Goal: Information Seeking & Learning: Learn about a topic

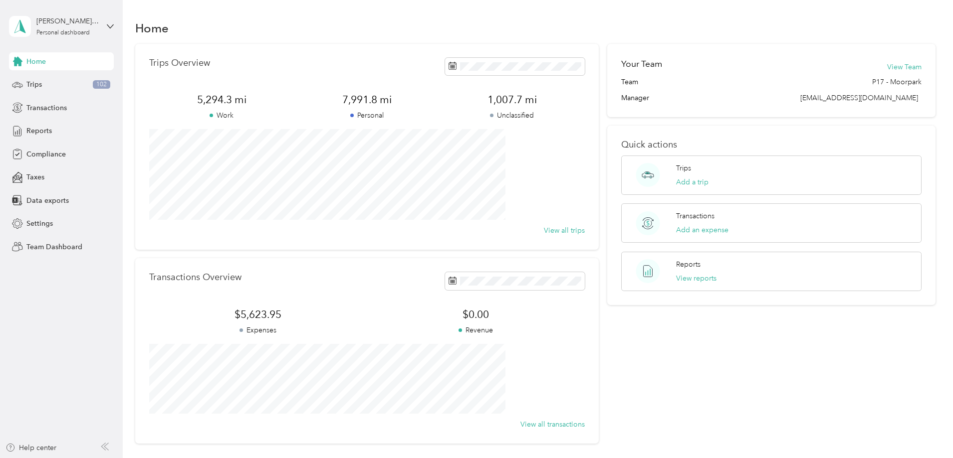
click at [775, 343] on div "Your Team View Team Team P17 - Moorpark Manager [PERSON_NAME][EMAIL_ADDRESS][DO…" at bounding box center [771, 244] width 328 height 400
click at [690, 281] on button "View reports" at bounding box center [696, 278] width 40 height 10
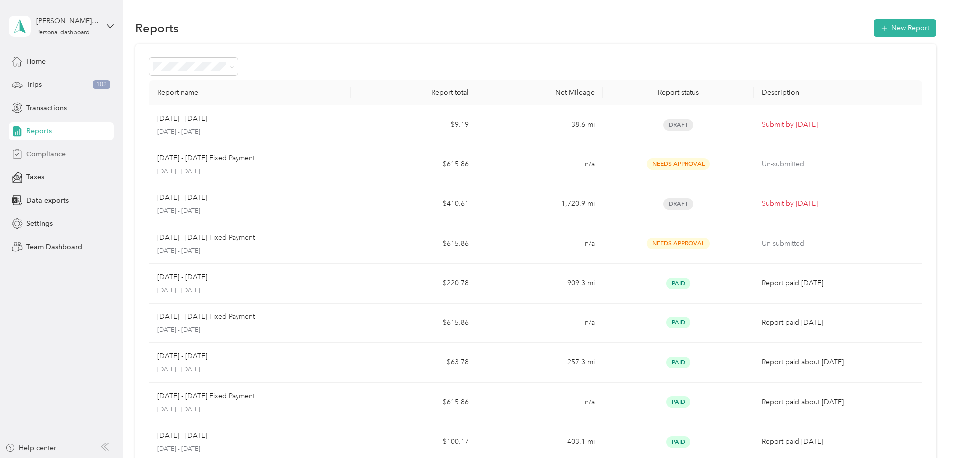
click at [56, 157] on span "Compliance" at bounding box center [45, 154] width 39 height 10
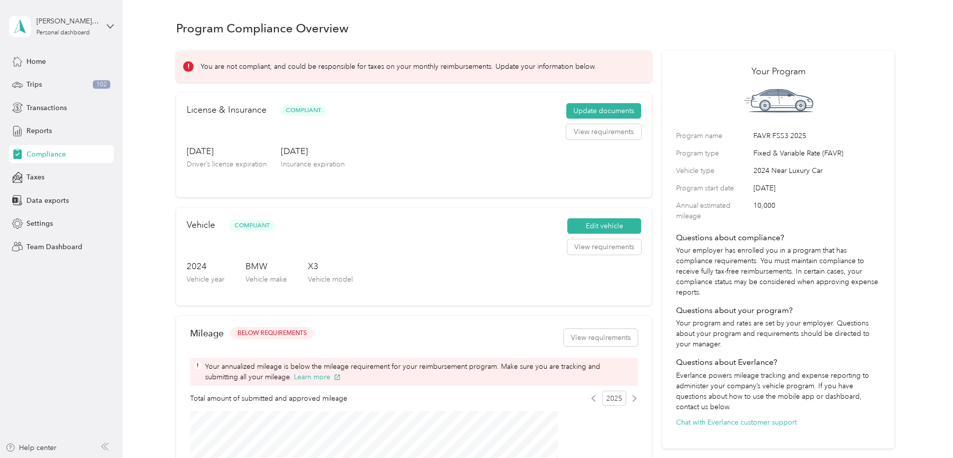
click at [170, 140] on div "Program Compliance Overview You are not compliant, and could be responsible for…" at bounding box center [535, 360] width 825 height 720
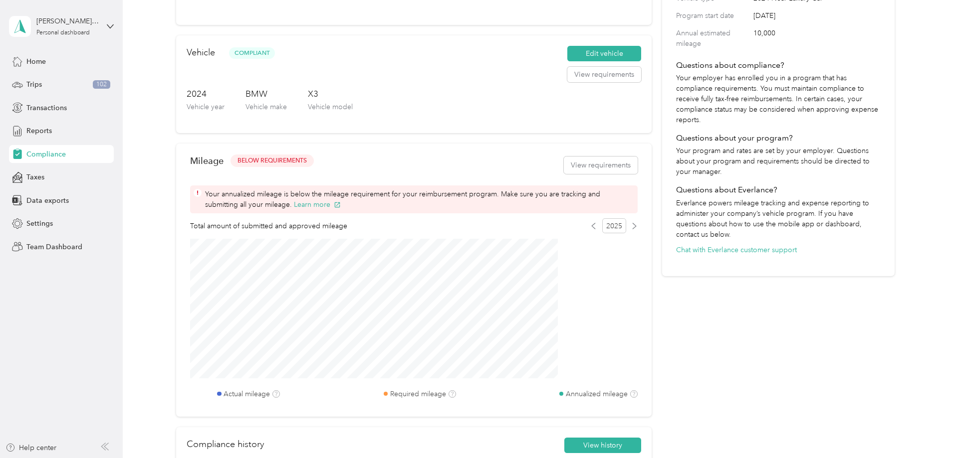
scroll to position [172, 0]
click at [178, 96] on div "You are not compliant, and could be responsible for taxes on your monthly reimb…" at bounding box center [535, 183] width 718 height 623
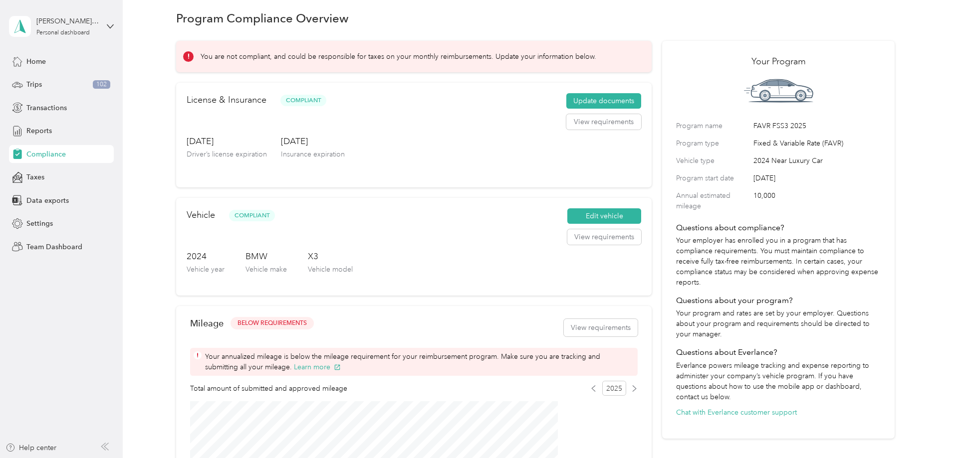
scroll to position [0, 0]
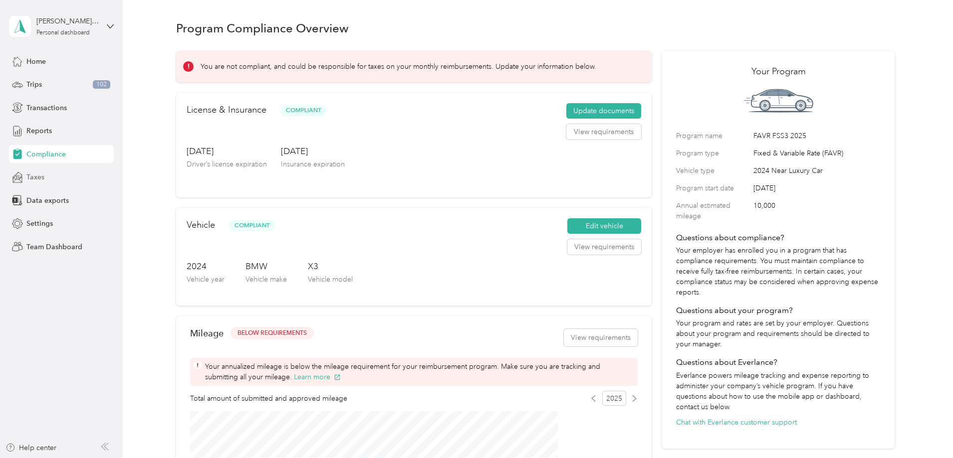
click at [56, 182] on div "Taxes" at bounding box center [61, 178] width 105 height 18
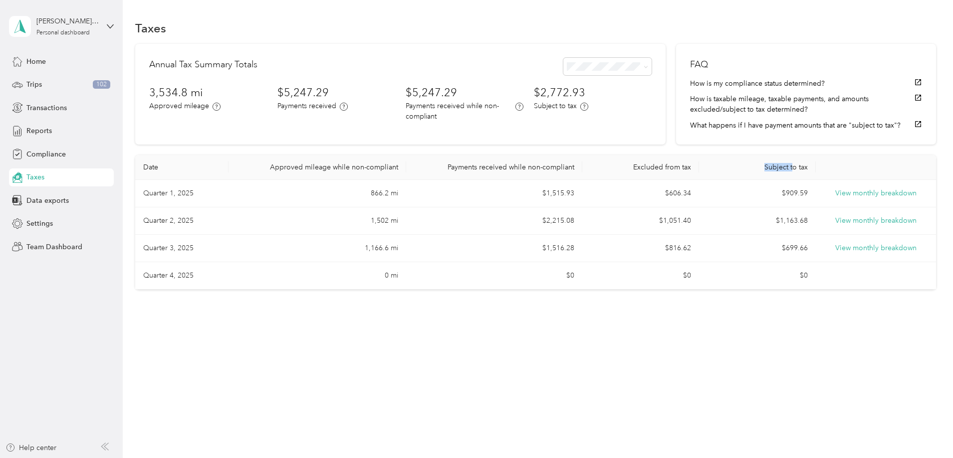
drag, startPoint x: 750, startPoint y: 181, endPoint x: 702, endPoint y: 176, distance: 48.2
click at [702, 176] on th "Subject to tax" at bounding box center [757, 167] width 117 height 25
click at [676, 340] on div "Taxes Annual Tax Summary Totals 3,534.8 mi Approved mileage $5,247.29 Payments …" at bounding box center [535, 172] width 825 height 344
click at [70, 149] on div "Compliance" at bounding box center [61, 154] width 105 height 18
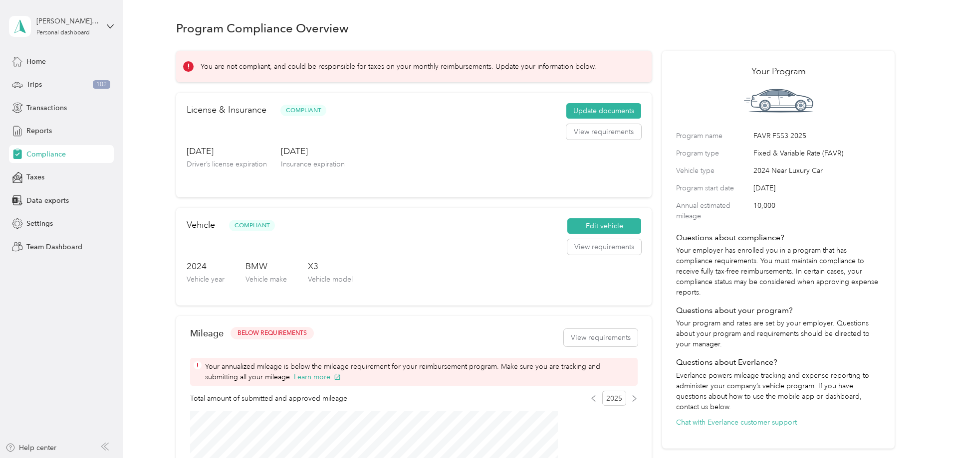
click at [903, 241] on div "Program Compliance Overview You are not compliant, and could be responsible for…" at bounding box center [535, 360] width 825 height 720
click at [47, 185] on div "Taxes" at bounding box center [61, 178] width 105 height 18
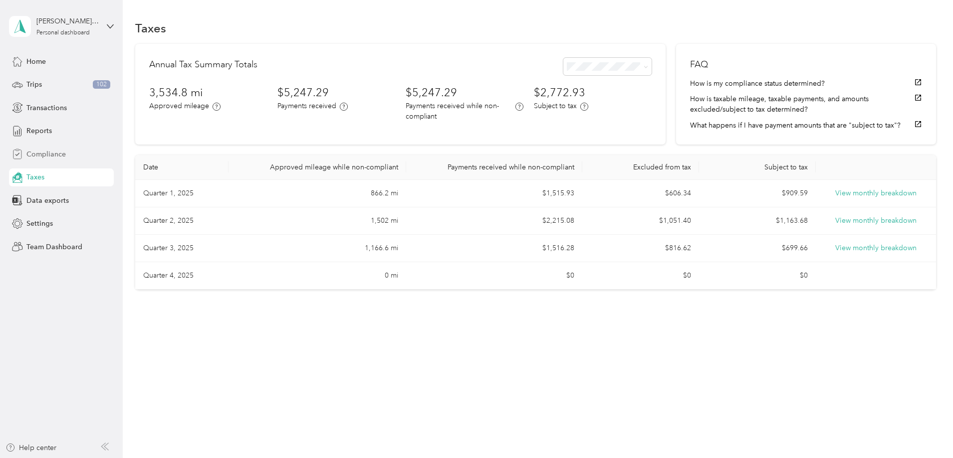
click at [23, 151] on div "Compliance" at bounding box center [61, 154] width 105 height 18
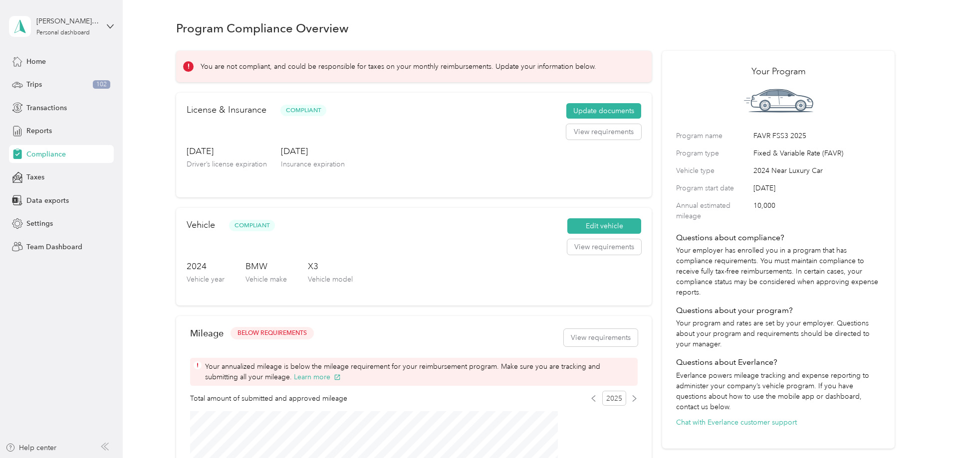
click at [168, 164] on div "Program Compliance Overview You are not compliant, and could be responsible for…" at bounding box center [535, 360] width 825 height 720
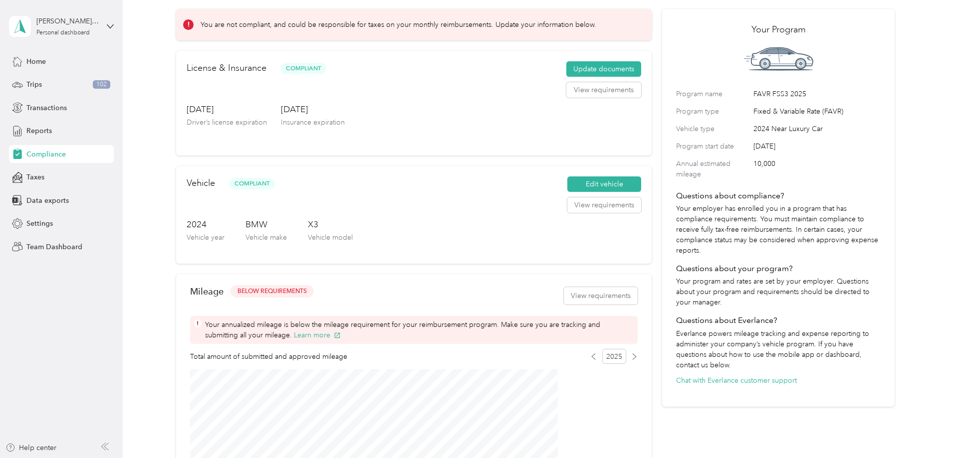
scroll to position [100, 0]
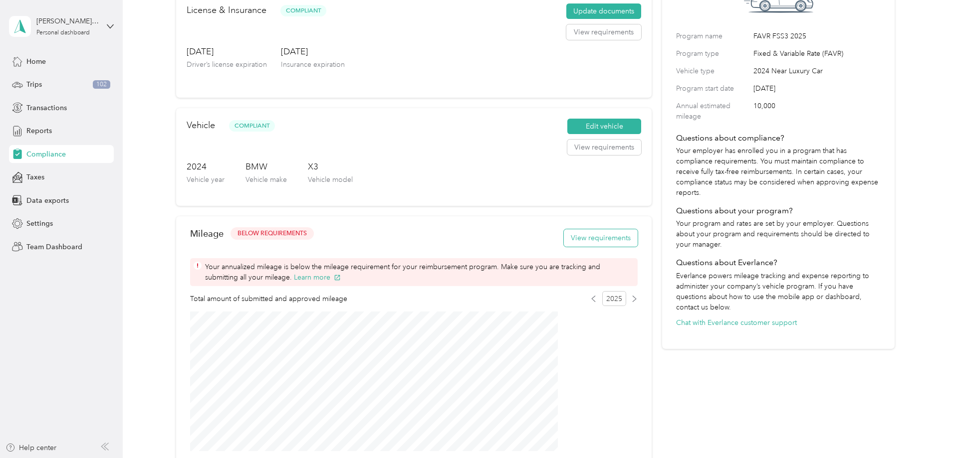
click at [564, 247] on button "View requirements" at bounding box center [601, 237] width 74 height 17
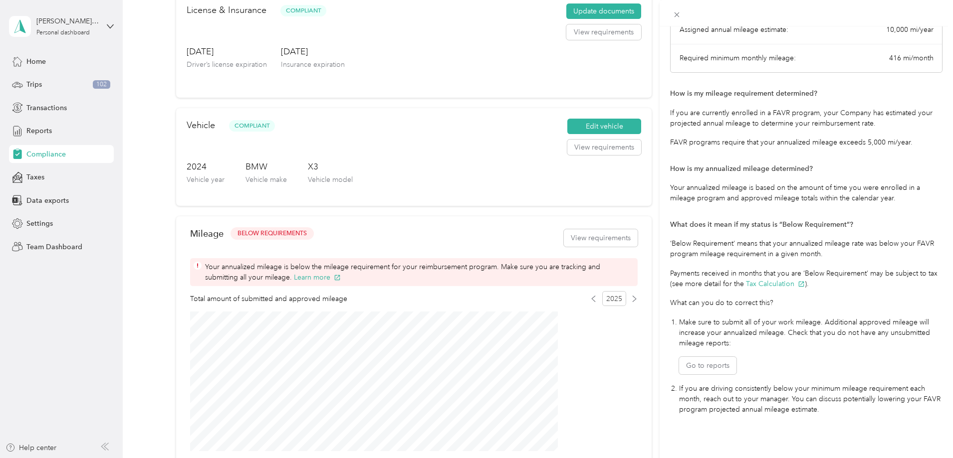
scroll to position [115, 0]
click at [680, 10] on icon at bounding box center [677, 14] width 8 height 8
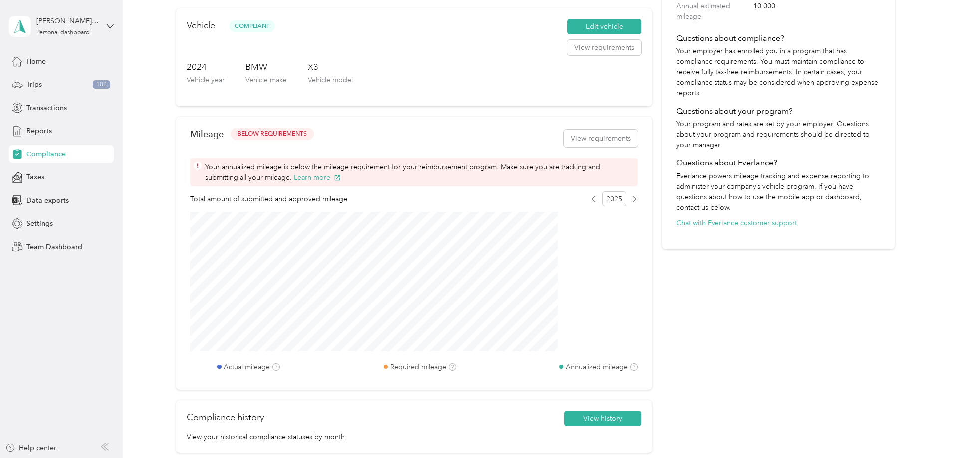
scroll to position [249, 0]
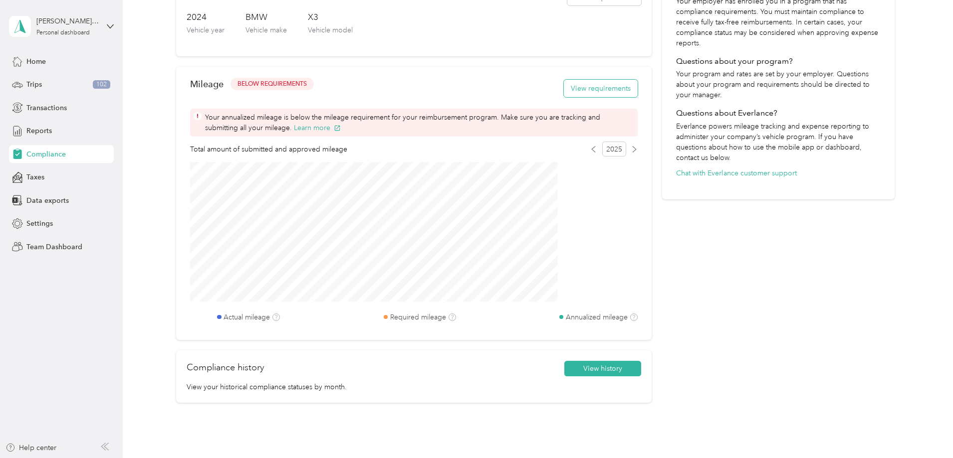
click at [564, 97] on button "View requirements" at bounding box center [601, 88] width 74 height 17
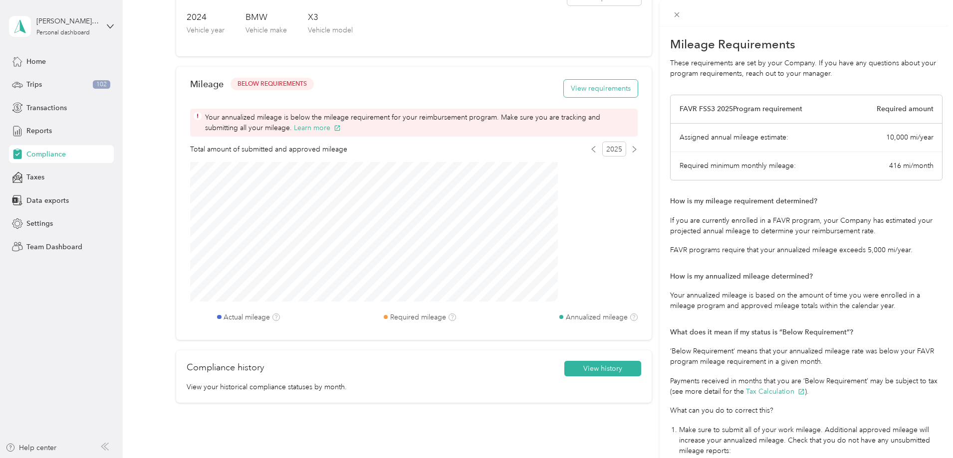
click at [556, 98] on div "Mileage Requirements These requirements are set by your Company. If you have an…" at bounding box center [476, 229] width 953 height 458
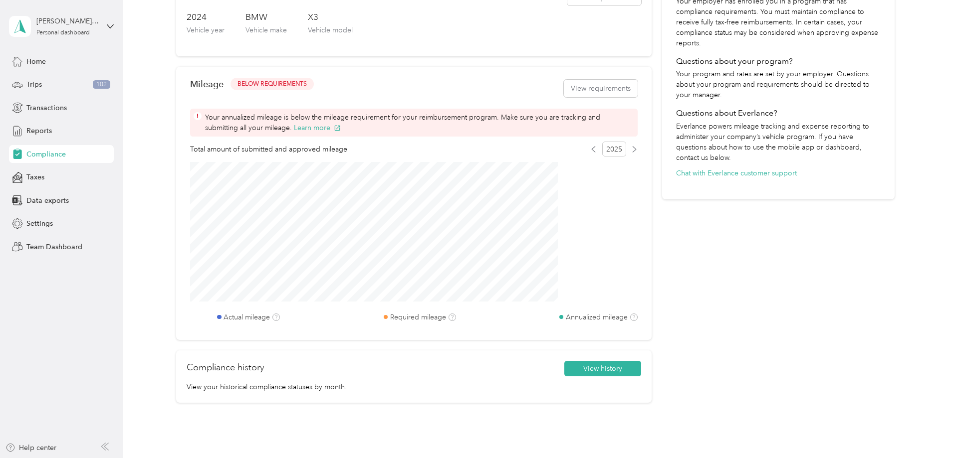
scroll to position [0, 0]
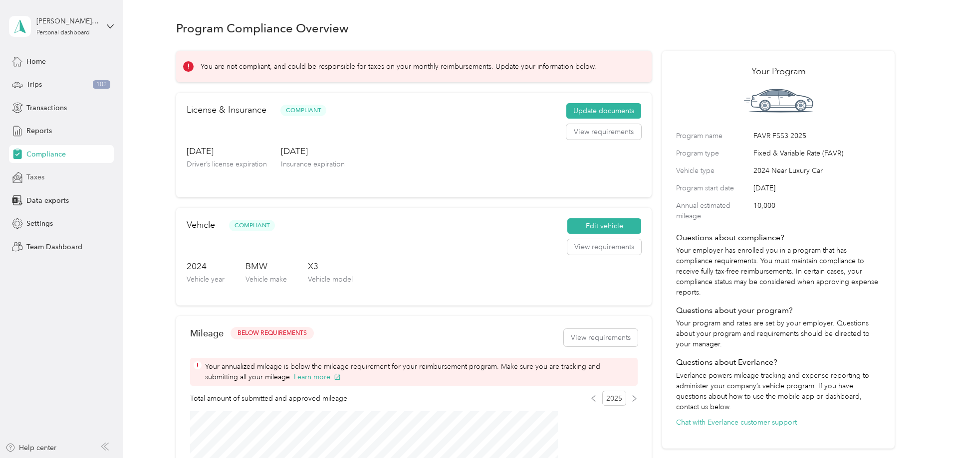
click at [39, 181] on span "Taxes" at bounding box center [35, 177] width 18 height 10
